Goal: Information Seeking & Learning: Compare options

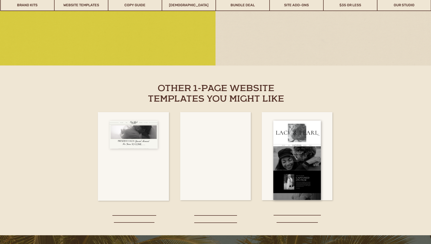
scroll to position [893, 0]
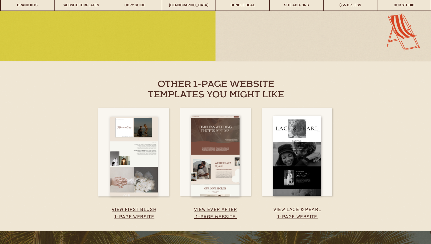
click at [142, 137] on div at bounding box center [134, 157] width 48 height 80
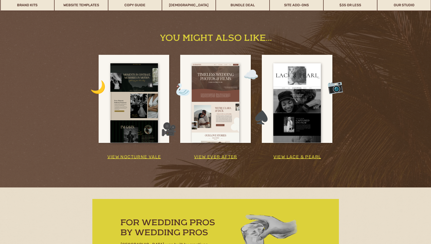
scroll to position [1546, 0]
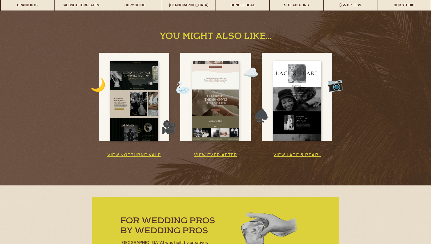
click at [219, 90] on div at bounding box center [216, 100] width 48 height 79
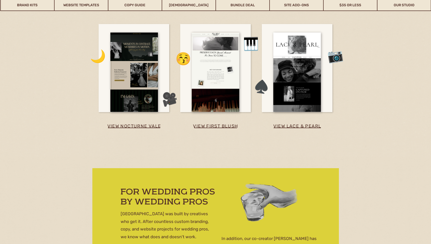
scroll to position [1932, 0]
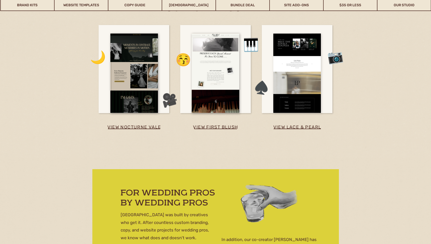
click at [306, 69] on div at bounding box center [298, 73] width 48 height 79
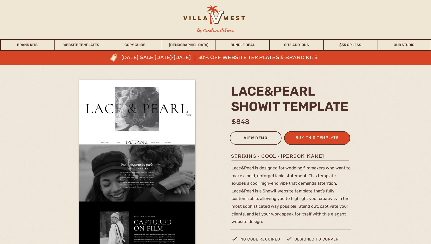
click at [256, 136] on div "view demo" at bounding box center [255, 139] width 45 height 8
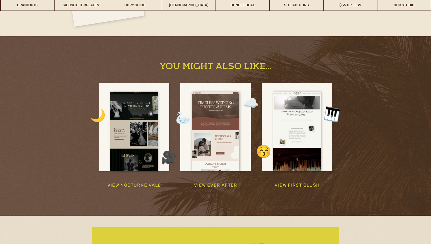
scroll to position [1535, 0]
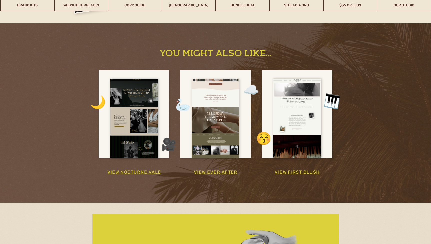
click at [212, 128] on div at bounding box center [216, 118] width 48 height 79
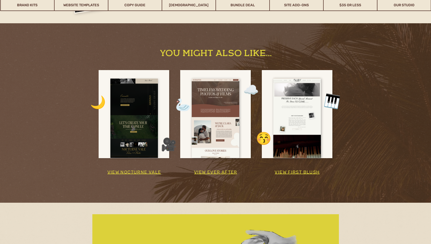
click at [138, 135] on div at bounding box center [134, 118] width 48 height 79
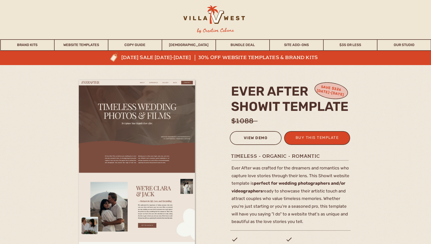
click at [256, 139] on div "view demo" at bounding box center [255, 139] width 45 height 8
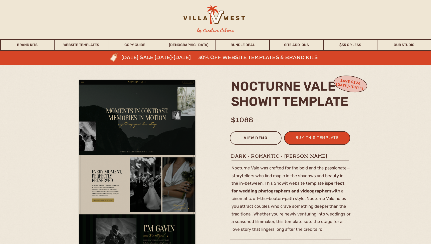
click at [260, 138] on div "view demo" at bounding box center [255, 139] width 45 height 8
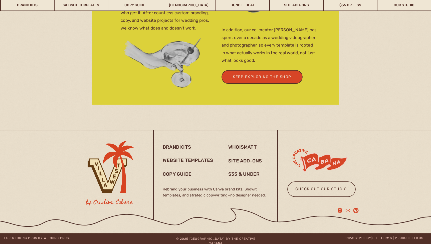
scroll to position [1869, 0]
click at [174, 162] on h3 "website templates" at bounding box center [189, 161] width 53 height 7
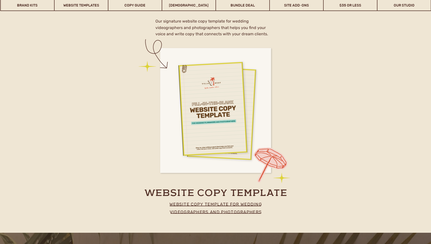
scroll to position [2099, 0]
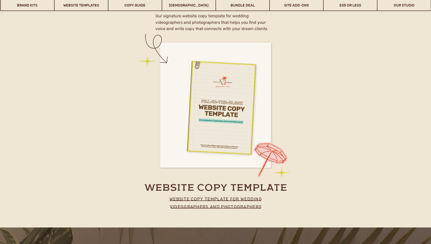
click at [214, 128] on div at bounding box center [213, 103] width 69 height 95
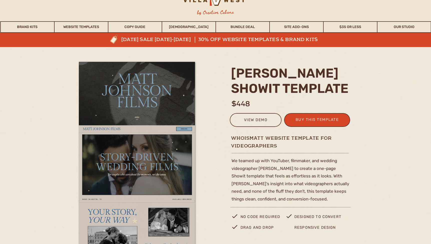
scroll to position [18, 0]
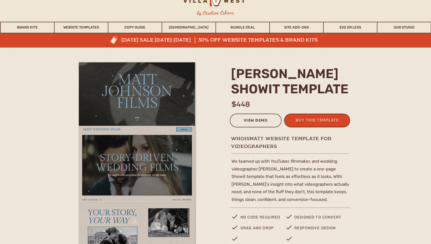
click at [264, 122] on div "view demo" at bounding box center [255, 121] width 45 height 8
